Goal: Task Accomplishment & Management: Manage account settings

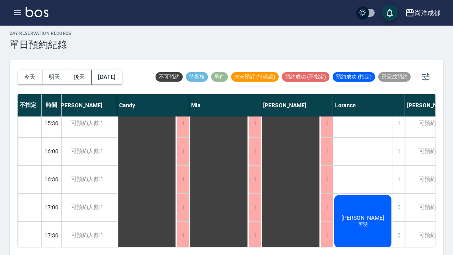
scroll to position [315, 4]
click at [26, 70] on button "今天" at bounding box center [30, 77] width 25 height 15
click at [23, 70] on button "今天" at bounding box center [30, 77] width 25 height 15
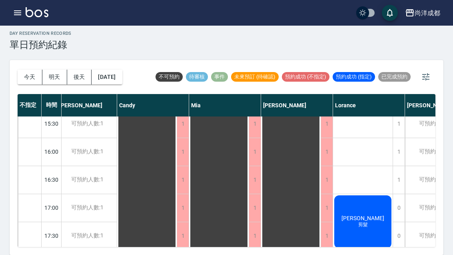
click at [122, 70] on button "[DATE]" at bounding box center [107, 77] width 30 height 15
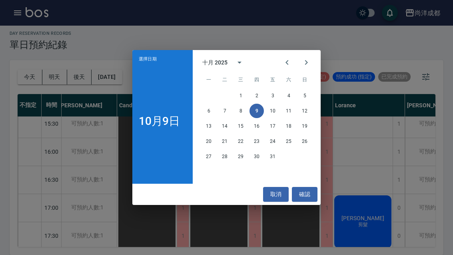
click at [207, 126] on button "13" at bounding box center [209, 126] width 14 height 14
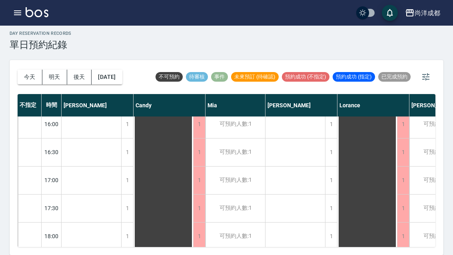
scroll to position [343, 0]
click at [122, 70] on button "[DATE]" at bounding box center [107, 77] width 30 height 15
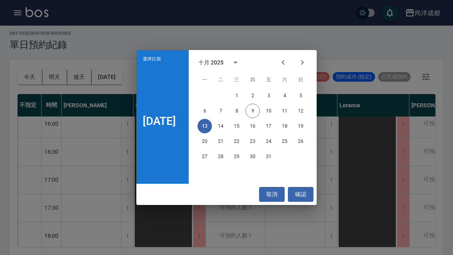
click at [310, 198] on button "確認" at bounding box center [301, 194] width 26 height 15
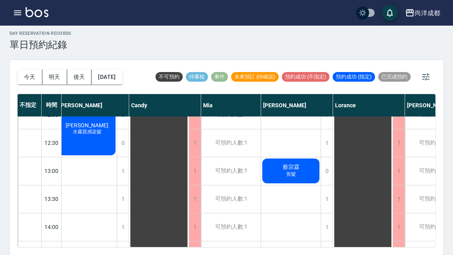
scroll to position [128, 4]
click at [324, 212] on div "1" at bounding box center [327, 226] width 12 height 28
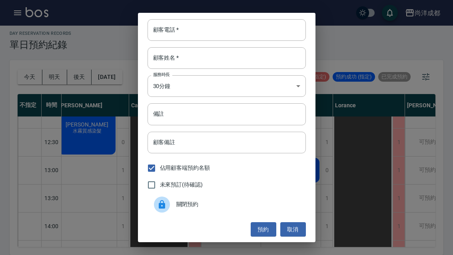
click at [200, 29] on input "顧客電話   *" at bounding box center [227, 30] width 158 height 22
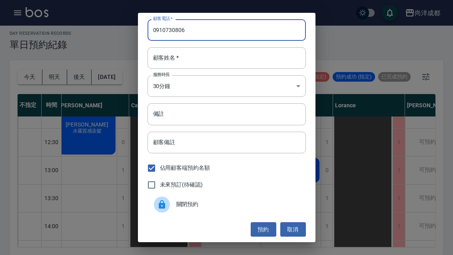
type input "0910730806"
click at [222, 59] on input "顧客姓名   *" at bounding box center [227, 58] width 158 height 22
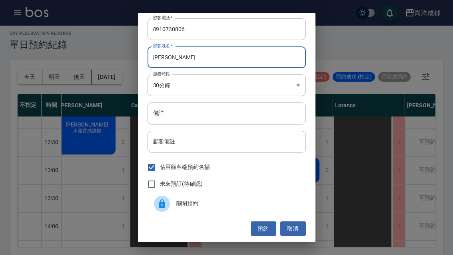
scroll to position [1, 0]
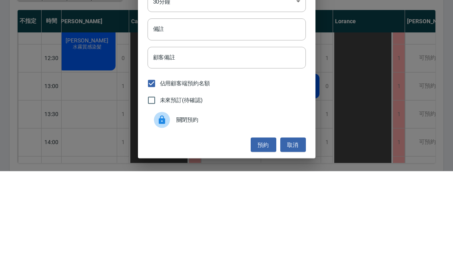
type input "[PERSON_NAME]"
click at [185, 102] on input "備註" at bounding box center [227, 113] width 158 height 22
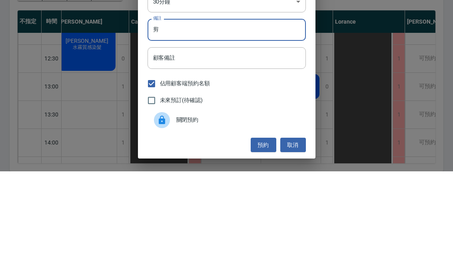
scroll to position [28, 0]
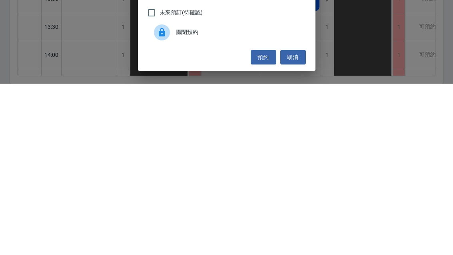
type input "剪"
click at [262, 221] on button "預約" at bounding box center [264, 228] width 26 height 15
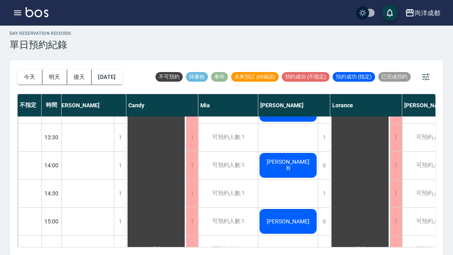
scroll to position [189, 8]
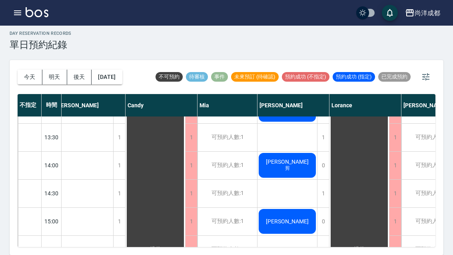
click at [321, 124] on div "1" at bounding box center [323, 138] width 12 height 28
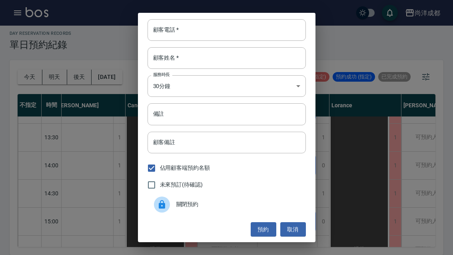
click at [213, 30] on input "顧客電話   *" at bounding box center [227, 30] width 158 height 22
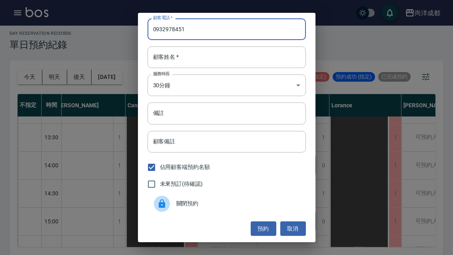
scroll to position [1, 0]
type input "0932978451"
click at [198, 56] on input "顧客姓名   *" at bounding box center [227, 57] width 158 height 22
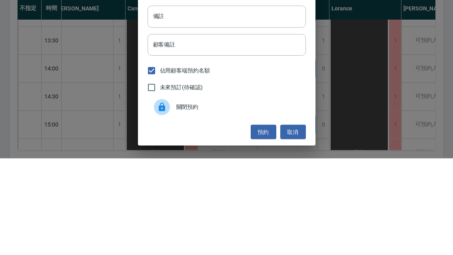
type input "游"
click at [233, 102] on input "備註" at bounding box center [227, 113] width 158 height 22
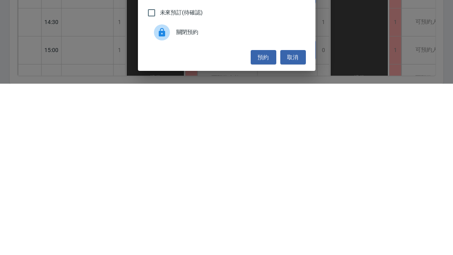
type input "剪"
click at [258, 221] on button "預約" at bounding box center [264, 228] width 26 height 15
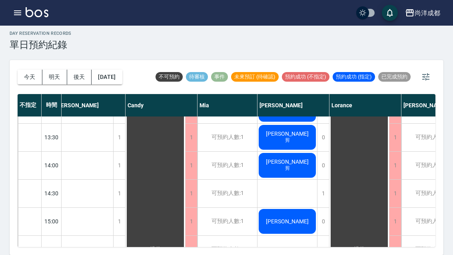
click at [322, 180] on div "1" at bounding box center [323, 194] width 12 height 28
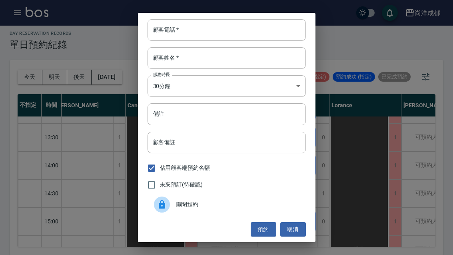
click at [224, 30] on input "顧客電話   *" at bounding box center [227, 30] width 158 height 22
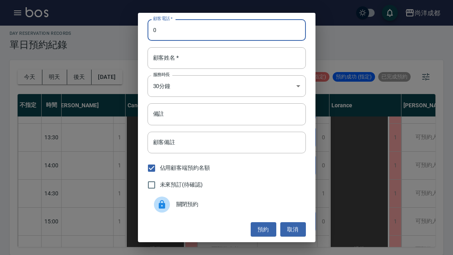
type input "0"
click at [209, 62] on input "顧客姓名   *" at bounding box center [227, 58] width 158 height 22
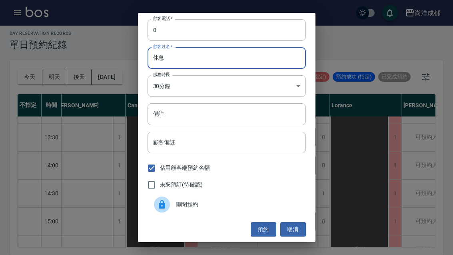
type input "[PERSON_NAME]"
type input "不約"
click at [174, 34] on input "0" at bounding box center [227, 30] width 158 height 22
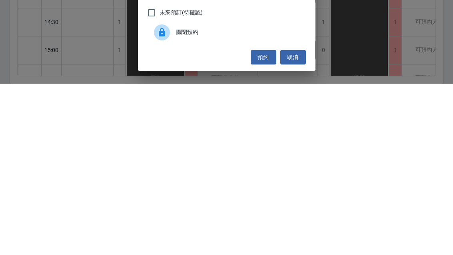
type input "000"
click at [255, 221] on button "預約" at bounding box center [264, 228] width 26 height 15
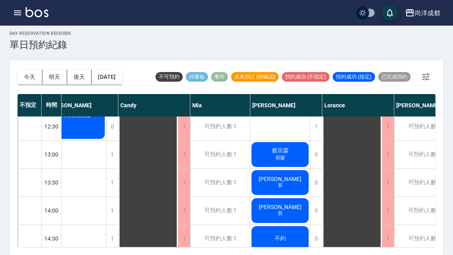
scroll to position [143, 15]
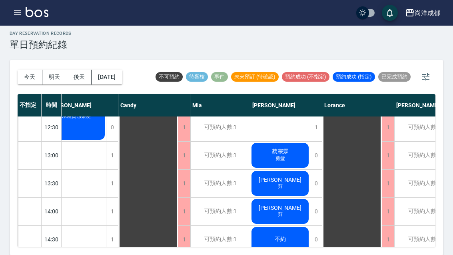
click at [28, 70] on button "今天" at bounding box center [30, 77] width 25 height 15
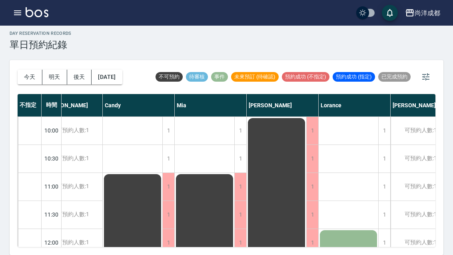
scroll to position [0, 18]
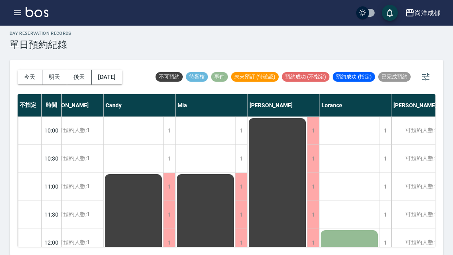
click at [50, 70] on button "明天" at bounding box center [54, 77] width 25 height 15
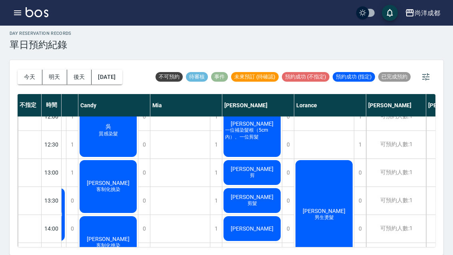
scroll to position [129, 55]
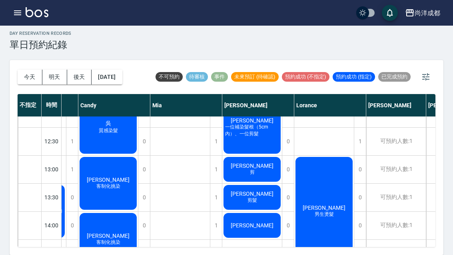
click at [116, 70] on button "[DATE]" at bounding box center [107, 77] width 30 height 15
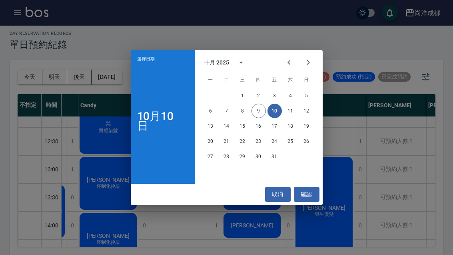
click at [205, 128] on button "13" at bounding box center [211, 126] width 14 height 14
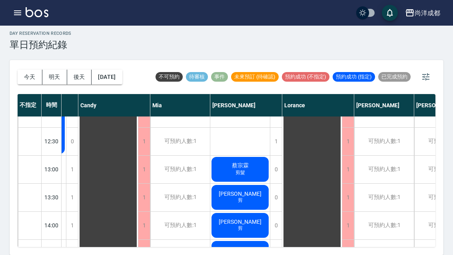
click at [243, 197] on span "剪" at bounding box center [240, 200] width 8 height 7
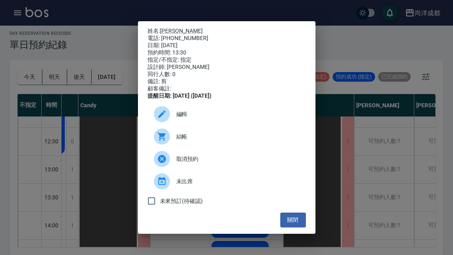
click at [192, 163] on span "取消預約" at bounding box center [237, 159] width 123 height 8
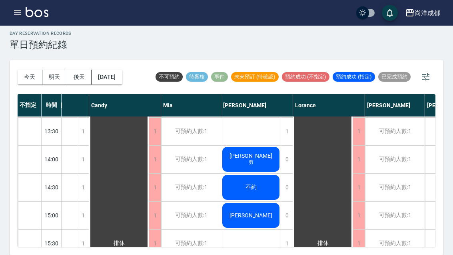
scroll to position [195, 45]
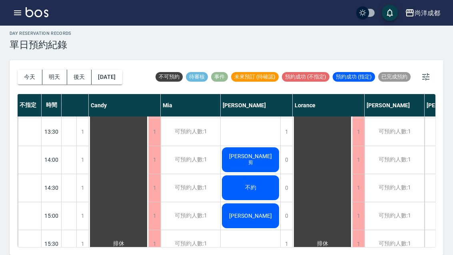
click at [113, 70] on button "[DATE]" at bounding box center [107, 77] width 30 height 15
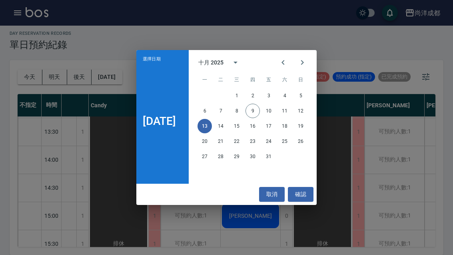
click at [276, 126] on button "17" at bounding box center [269, 126] width 14 height 14
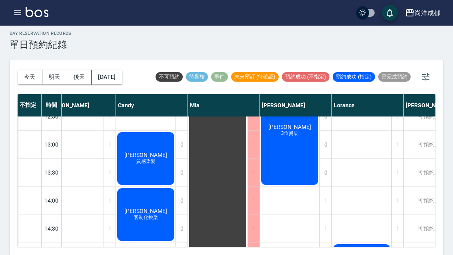
scroll to position [154, 18]
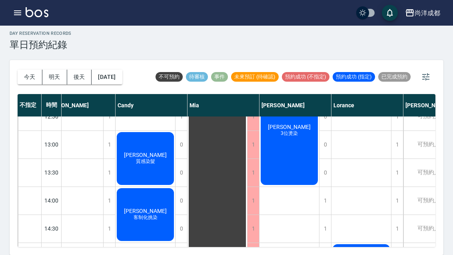
click at [122, 70] on button "[DATE]" at bounding box center [107, 77] width 30 height 15
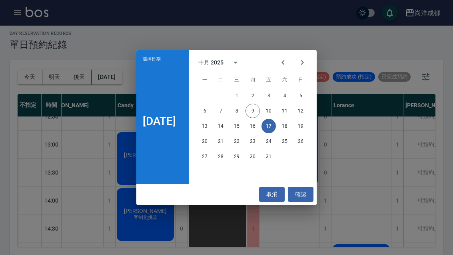
click at [260, 124] on button "16" at bounding box center [253, 126] width 14 height 14
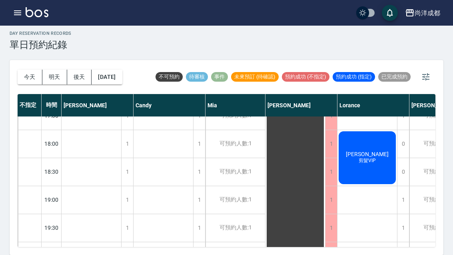
scroll to position [434, 0]
click at [114, 70] on button "[DATE]" at bounding box center [107, 77] width 30 height 15
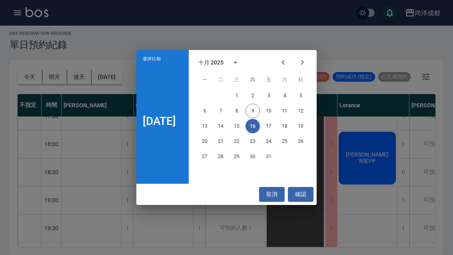
click at [276, 107] on button "10" at bounding box center [269, 111] width 14 height 14
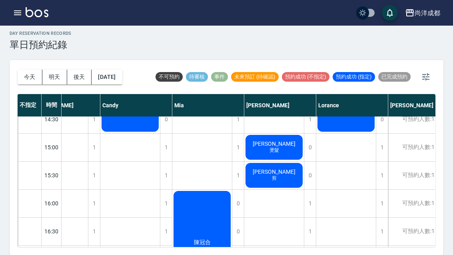
scroll to position [263, 33]
click at [312, 218] on div "1" at bounding box center [310, 232] width 12 height 28
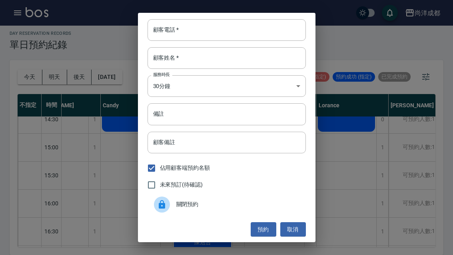
click at [214, 30] on input "顧客電話   *" at bounding box center [227, 30] width 158 height 22
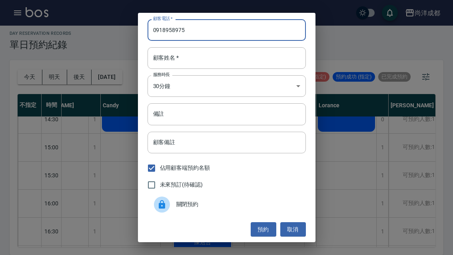
type input "0918958975"
click at [194, 54] on input "顧客姓名   *" at bounding box center [227, 58] width 158 height 22
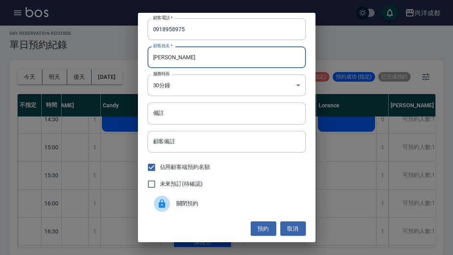
scroll to position [1, 0]
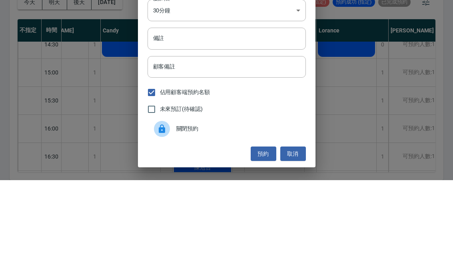
type input "[PERSON_NAME]"
click at [194, 102] on input "備註" at bounding box center [227, 113] width 158 height 22
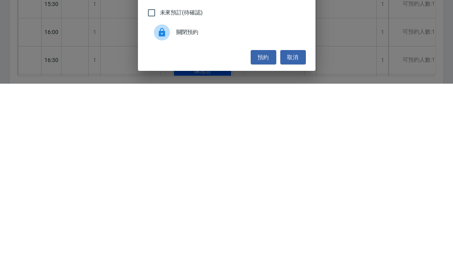
type input "剪"
click at [262, 221] on button "預約" at bounding box center [264, 228] width 26 height 15
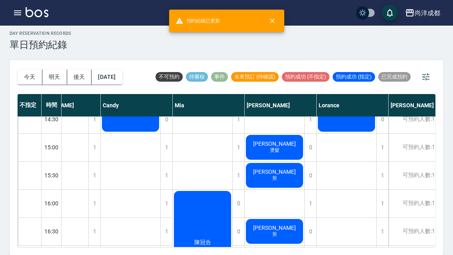
scroll to position [265, 33]
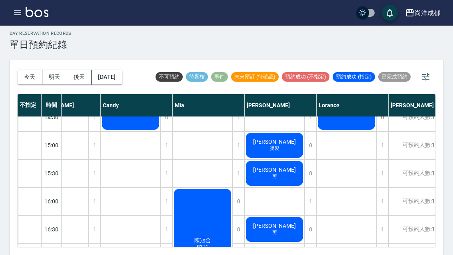
click at [280, 216] on div "安邦 剪" at bounding box center [275, 229] width 60 height 27
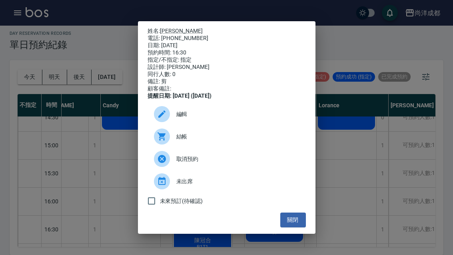
click at [185, 118] on span "編輯" at bounding box center [237, 114] width 123 height 8
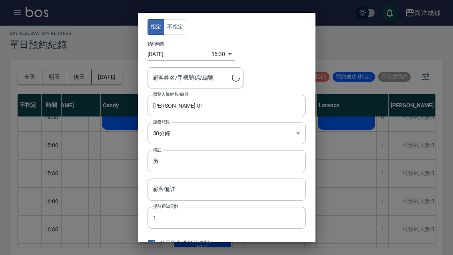
type input "[PERSON_NAME]-01"
type input "[PERSON_NAME]/0918958975"
click at [178, 161] on input "剪" at bounding box center [227, 161] width 158 height 22
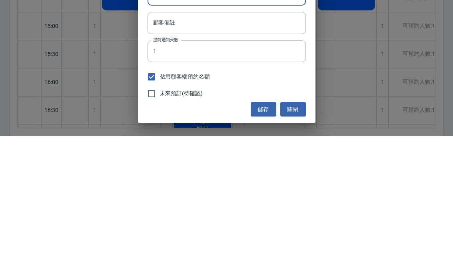
scroll to position [47, 0]
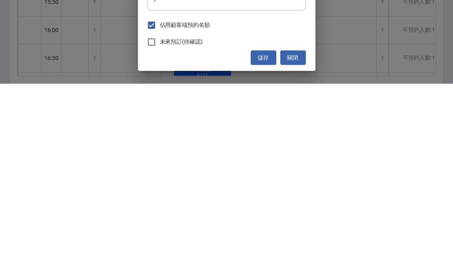
type input "燙"
click at [264, 222] on button "儲存" at bounding box center [264, 229] width 26 height 15
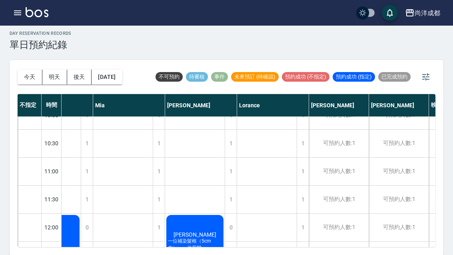
scroll to position [24, 0]
click at [108, 70] on button "[DATE]" at bounding box center [107, 77] width 30 height 15
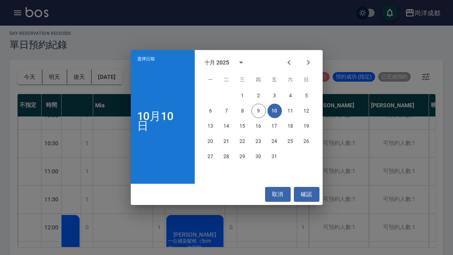
click at [278, 129] on button "17" at bounding box center [275, 126] width 14 height 14
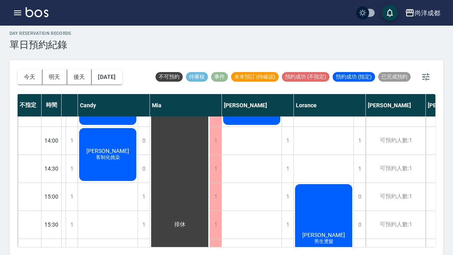
scroll to position [214, 56]
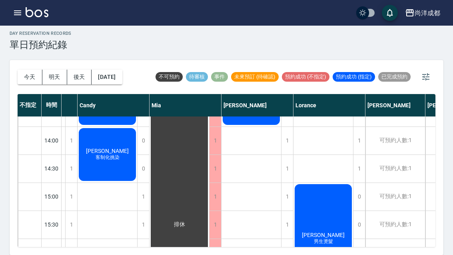
click at [288, 155] on div "1" at bounding box center [287, 169] width 12 height 28
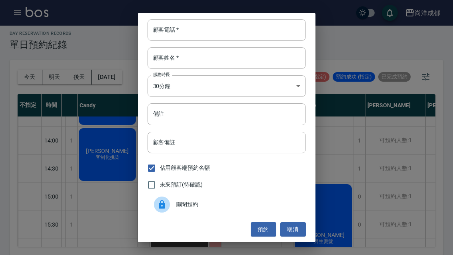
click at [210, 26] on input "顧客電話   *" at bounding box center [227, 30] width 158 height 22
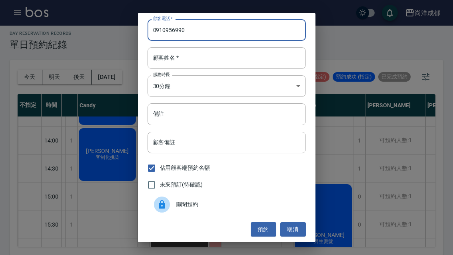
type input "0910956990"
click at [205, 61] on input "顧客姓名   *" at bounding box center [227, 58] width 158 height 22
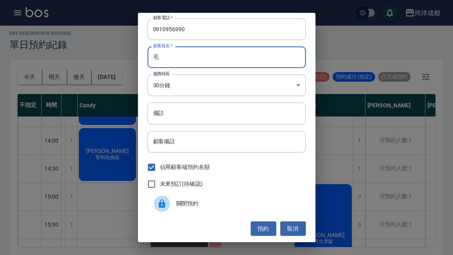
scroll to position [1, 0]
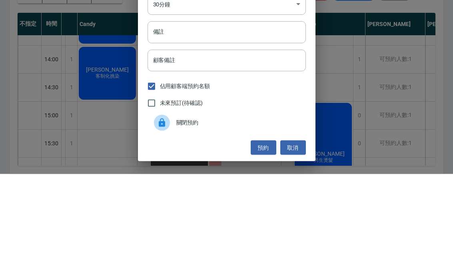
type input "毛"
click at [231, 102] on input "備註" at bounding box center [227, 113] width 158 height 22
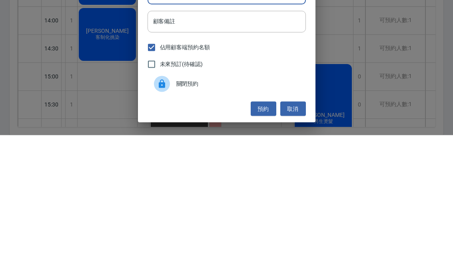
scroll to position [28, 0]
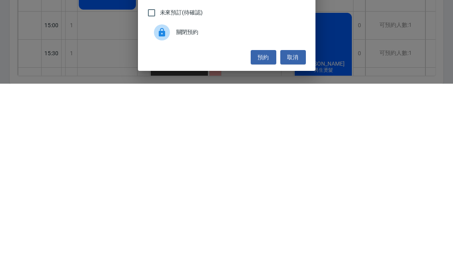
type input "剪 補染"
click at [262, 221] on button "預約" at bounding box center [264, 228] width 26 height 15
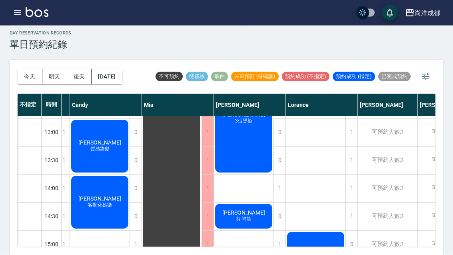
scroll to position [0, 0]
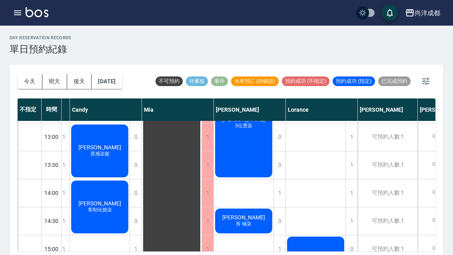
click at [27, 82] on button "今天" at bounding box center [30, 81] width 25 height 15
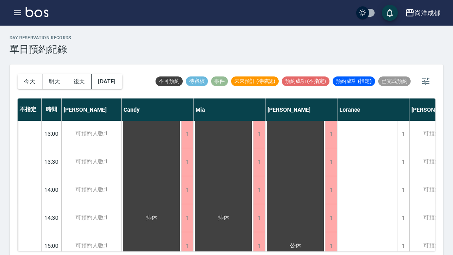
scroll to position [169, 0]
click at [116, 85] on button "[DATE]" at bounding box center [107, 81] width 30 height 15
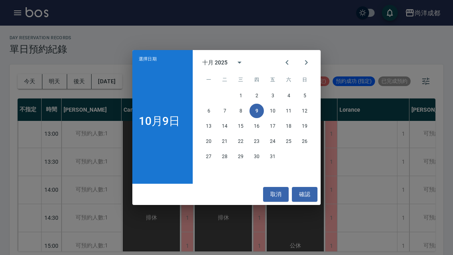
click at [207, 130] on button "13" at bounding box center [209, 126] width 14 height 14
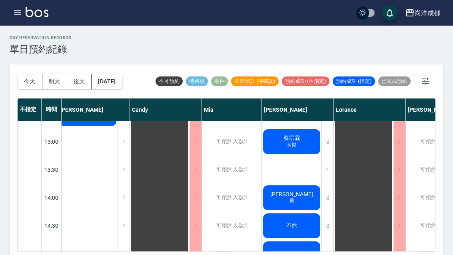
scroll to position [162, 4]
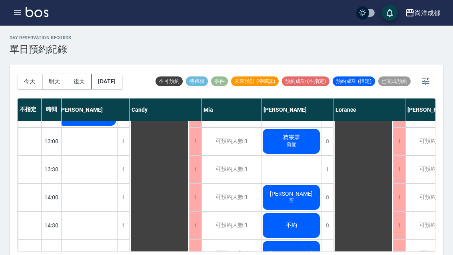
click at [118, 85] on button "[DATE]" at bounding box center [107, 81] width 30 height 15
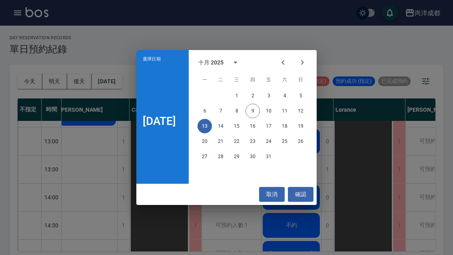
click at [362, 161] on div "選擇日期 [DATE] 十月 2025 一 二 三 四 五 六 日 1 2 3 4 5 6 7 8 9 10 11 12 13 14 15 16 17 18 …" at bounding box center [226, 127] width 453 height 255
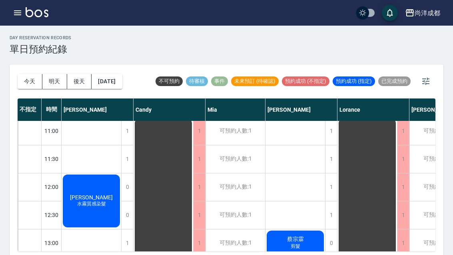
scroll to position [60, 0]
click at [330, 189] on div "1" at bounding box center [331, 187] width 12 height 28
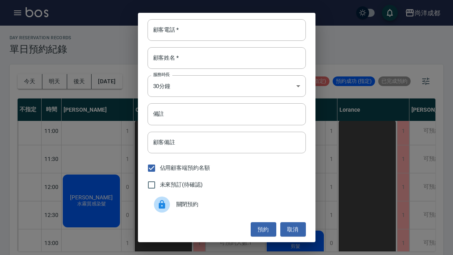
click at [183, 58] on input "顧客姓名   *" at bounding box center [227, 58] width 158 height 22
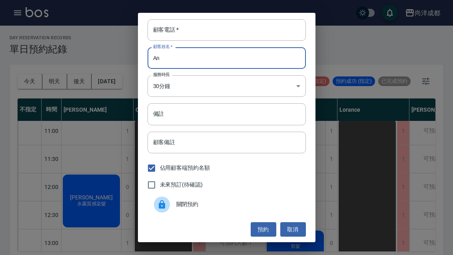
type input "An"
click at [208, 30] on input "顧客電話   *" at bounding box center [227, 30] width 158 height 22
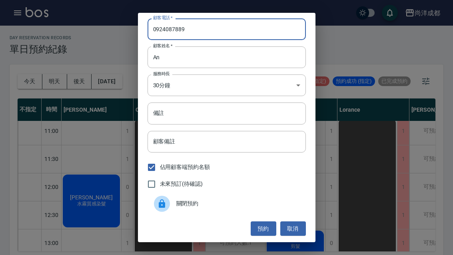
scroll to position [1, 0]
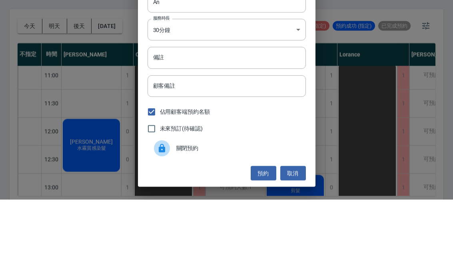
type input "0924087889"
click at [179, 102] on input "備註" at bounding box center [227, 113] width 158 height 22
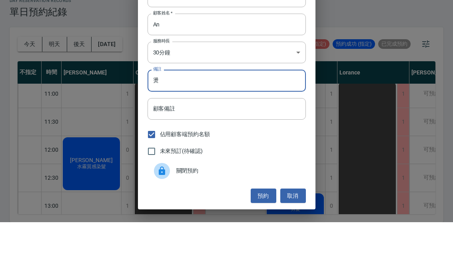
scroll to position [28, 0]
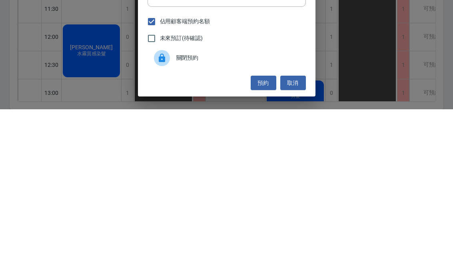
type input "燙"
click at [264, 221] on button "預約" at bounding box center [264, 228] width 26 height 15
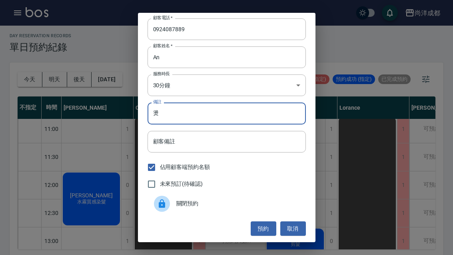
scroll to position [0, 0]
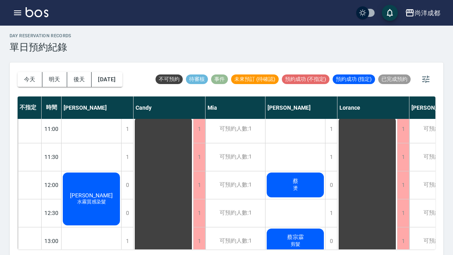
click at [300, 182] on div "[PERSON_NAME]" at bounding box center [296, 184] width 60 height 27
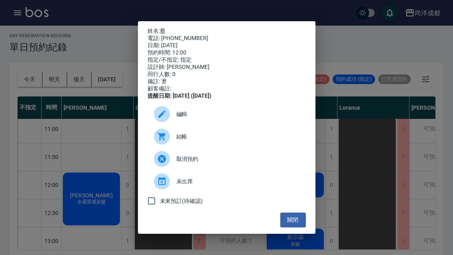
click at [180, 118] on span "編輯" at bounding box center [237, 114] width 123 height 8
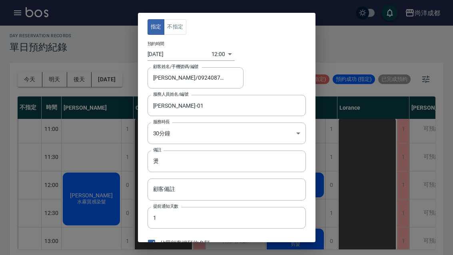
click at [162, 76] on input "[PERSON_NAME]/0924087889" at bounding box center [189, 78] width 77 height 14
type input "[PERSON_NAME]/0924087889"
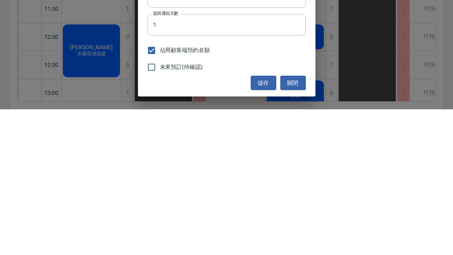
scroll to position [47, 0]
click at [262, 222] on button "儲存" at bounding box center [264, 229] width 26 height 15
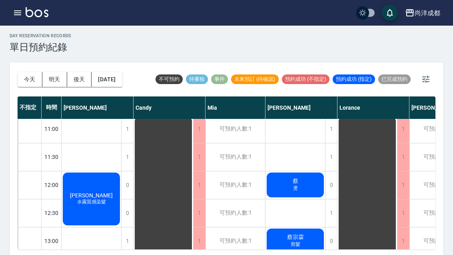
click at [24, 85] on button "今天" at bounding box center [30, 79] width 25 height 15
click at [24, 85] on div at bounding box center [226, 127] width 453 height 255
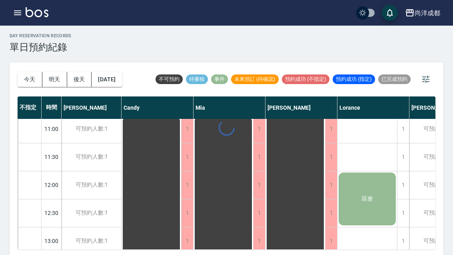
click at [30, 86] on div "[DATE] [DATE] [DATE] [DATE]" at bounding box center [70, 79] width 105 height 34
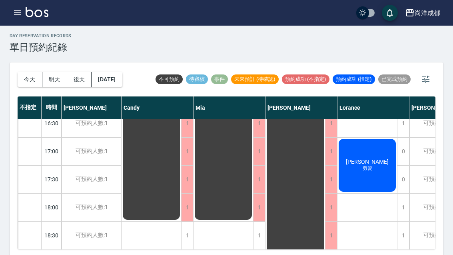
scroll to position [374, 0]
